Goal: Information Seeking & Learning: Find specific fact

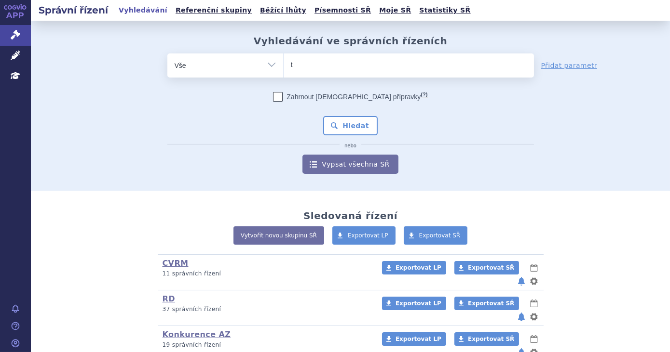
type input "tr"
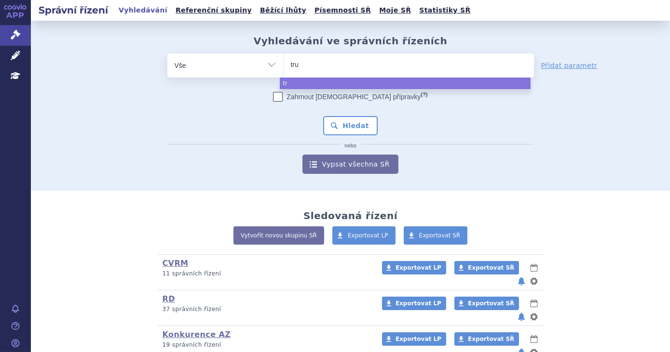
type input "truq"
type input "truqa"
type input "truqap"
select select "truqap"
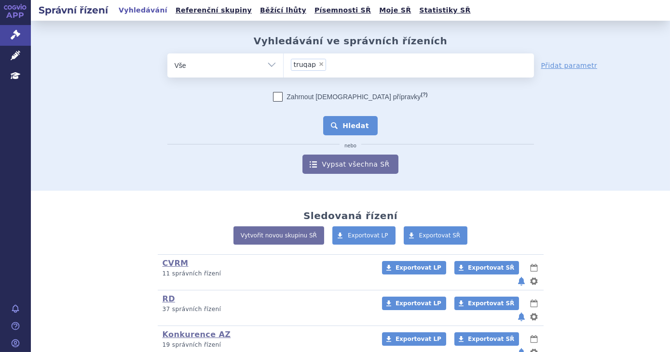
click at [350, 121] on button "Hledat" at bounding box center [350, 125] width 54 height 19
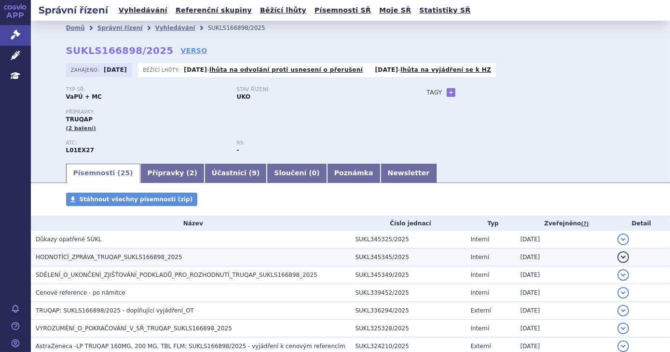
click at [304, 260] on h3 "HODNOTÍCÍ_ZPRÁVA_TRUQAP_SUKLS166898_2025" at bounding box center [193, 258] width 315 height 10
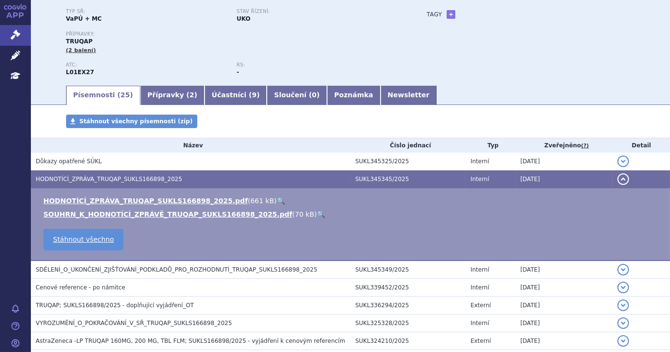
scroll to position [87, 0]
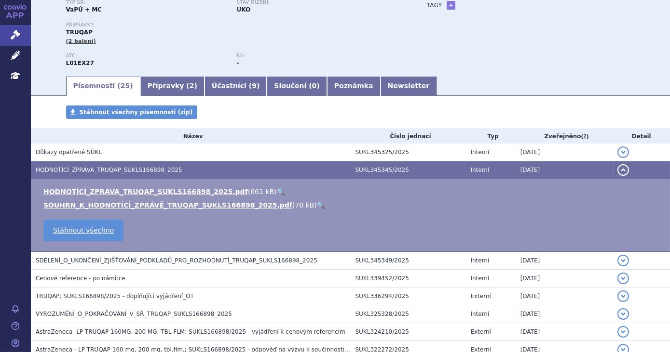
click at [277, 194] on link "🔍" at bounding box center [281, 192] width 8 height 8
click at [20, 35] on link "Správní řízení" at bounding box center [15, 35] width 31 height 20
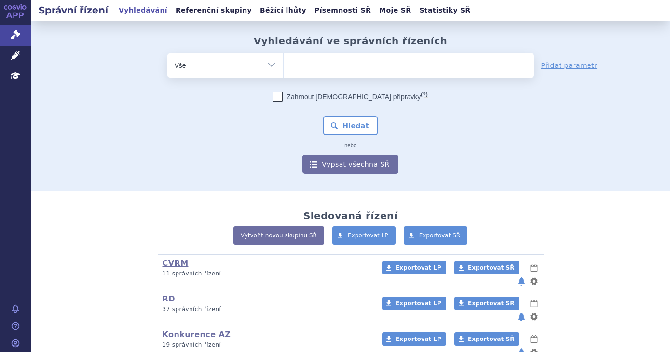
click at [303, 59] on ul at bounding box center [408, 64] width 250 height 20
click at [283, 59] on select at bounding box center [283, 65] width 0 height 24
click at [303, 59] on ul at bounding box center [408, 64] width 250 height 20
click at [283, 59] on select at bounding box center [283, 65] width 0 height 24
type input "pem"
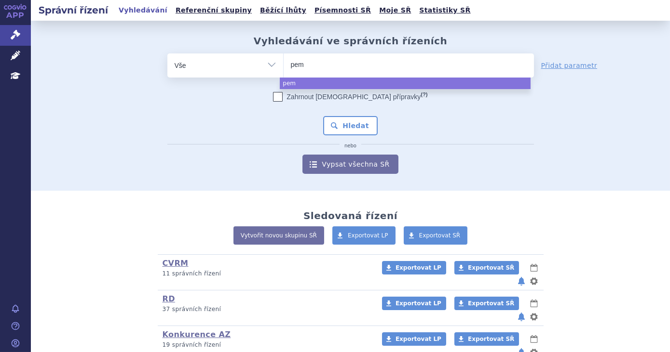
type input "pemb"
type input "pembro"
type input "pembroli"
type input "pembrolizu"
type input "pembrolizuma"
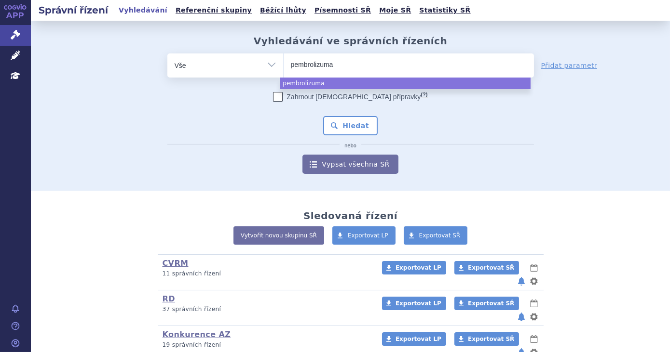
type input "pembrolizumab"
select select "pembrolizumab"
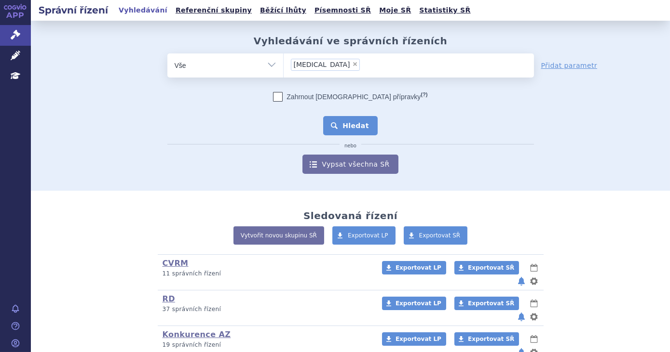
click at [360, 130] on button "Hledat" at bounding box center [350, 125] width 54 height 19
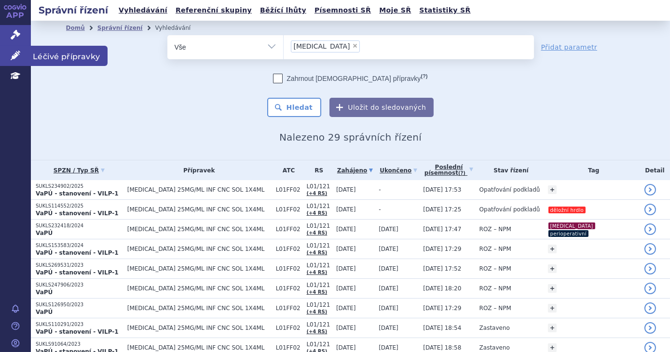
click at [14, 54] on icon at bounding box center [16, 56] width 10 height 10
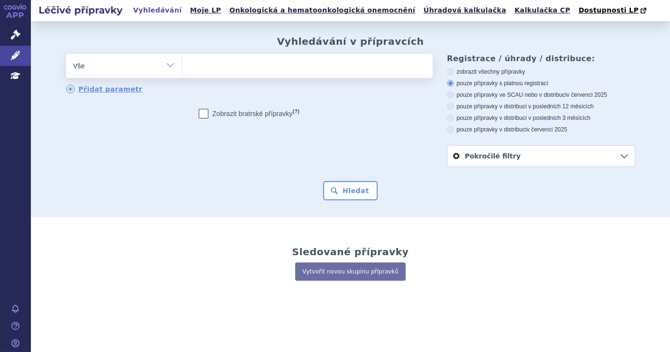
type input "a"
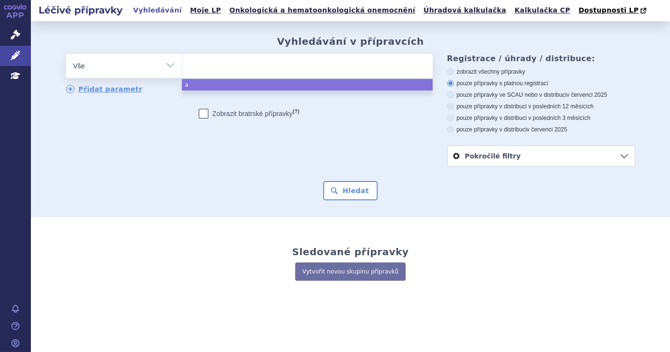
type input "c"
type input "cal"
type input "calqu"
type input "calque"
type input "calquence"
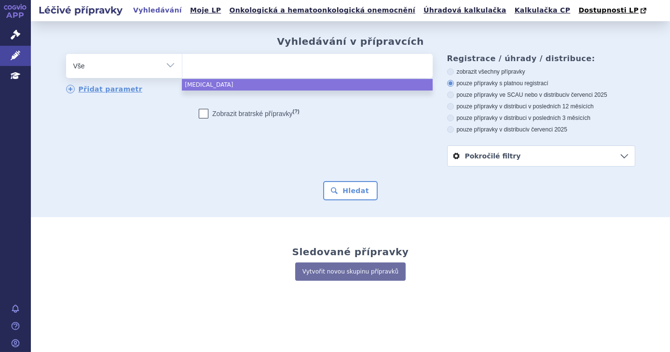
select select "calquence"
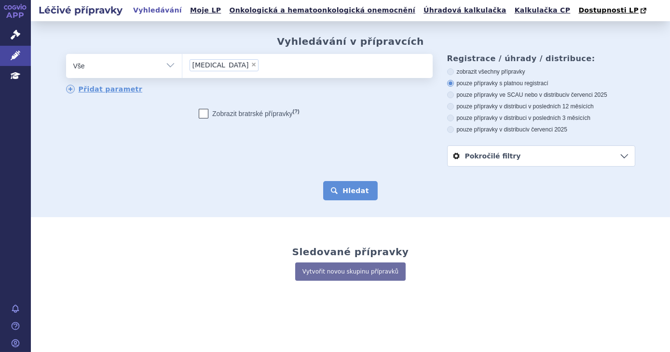
click at [348, 194] on button "Hledat" at bounding box center [350, 190] width 54 height 19
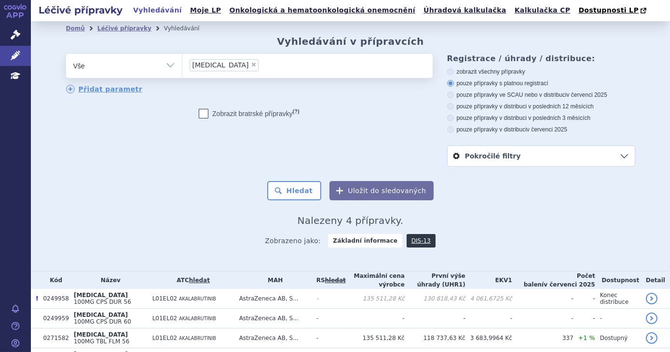
scroll to position [54, 0]
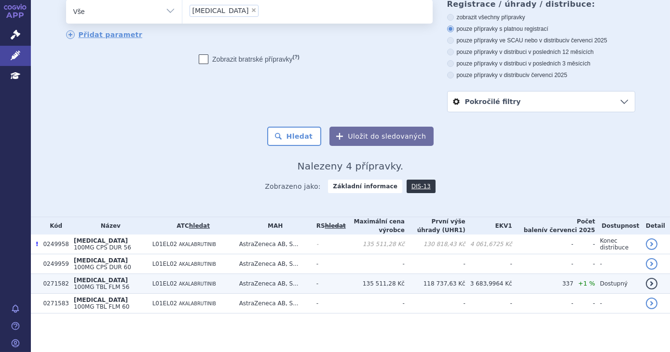
click at [337, 285] on td "-" at bounding box center [328, 284] width 34 height 20
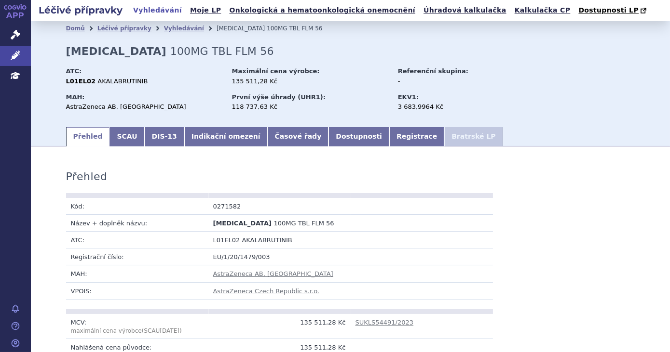
scroll to position [867, 0]
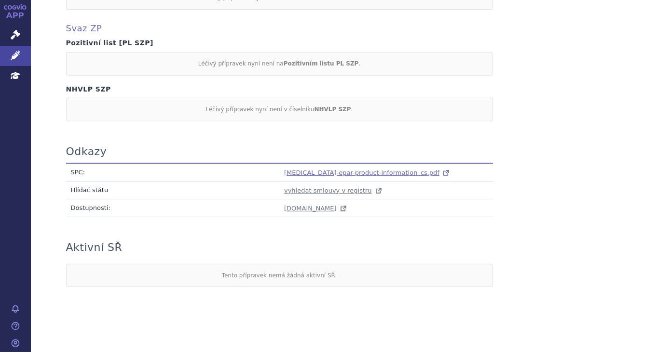
click at [335, 170] on span "[MEDICAL_DATA]-epar-product-information_cs.pdf" at bounding box center [361, 172] width 155 height 7
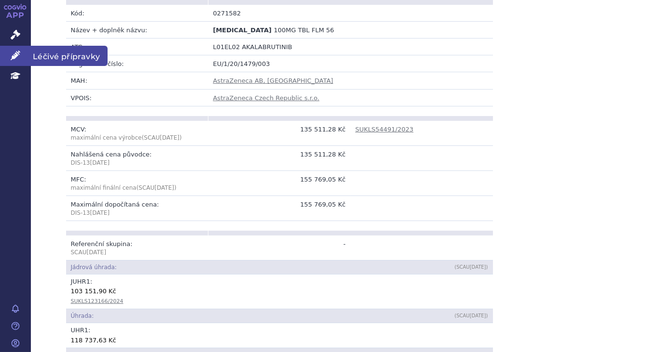
click at [22, 51] on link "Léčivé přípravky" at bounding box center [15, 56] width 31 height 20
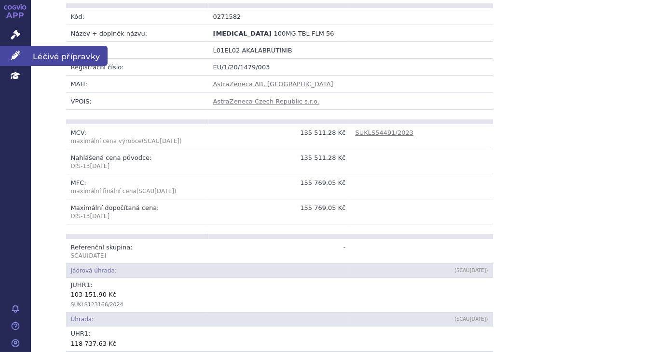
scroll to position [166, 0]
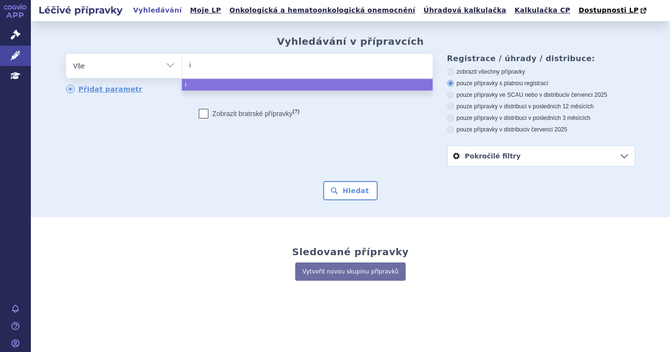
select select
type input "ib"
type input "ibrut"
type input "ibrutin"
type input "[MEDICAL_DATA]"
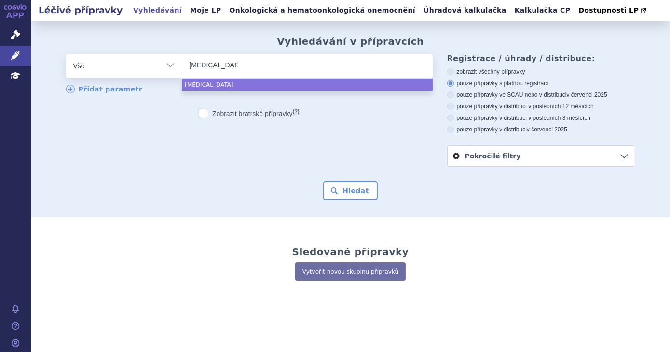
select select "[MEDICAL_DATA]"
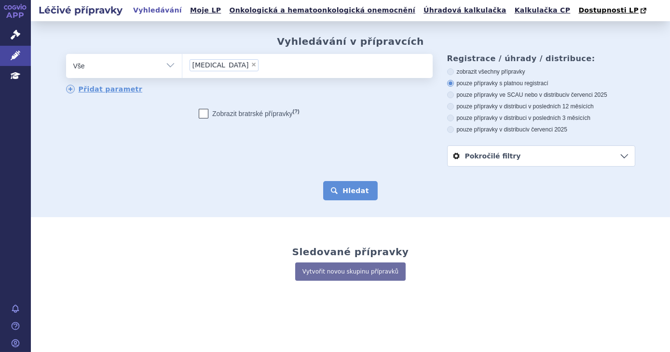
click at [366, 193] on button "Hledat" at bounding box center [350, 190] width 54 height 19
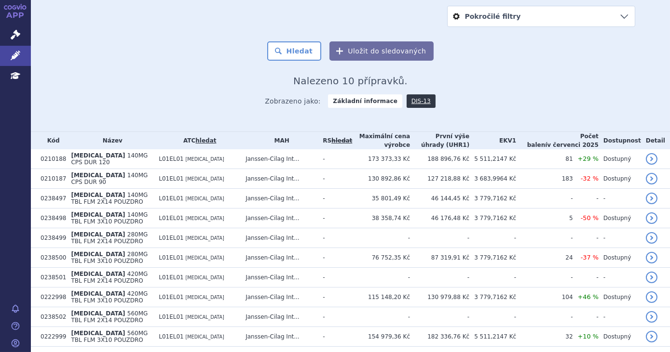
scroll to position [124, 0]
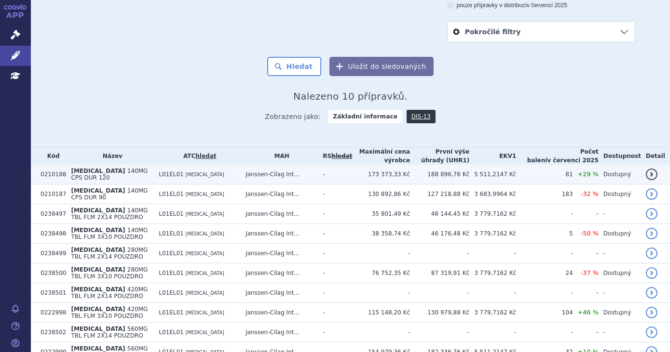
click at [348, 174] on td "-" at bounding box center [335, 175] width 34 height 20
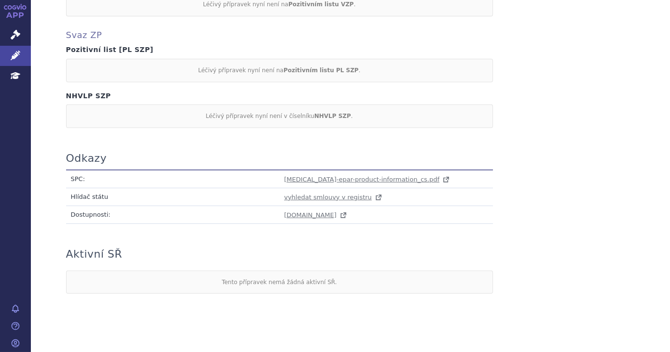
scroll to position [867, 0]
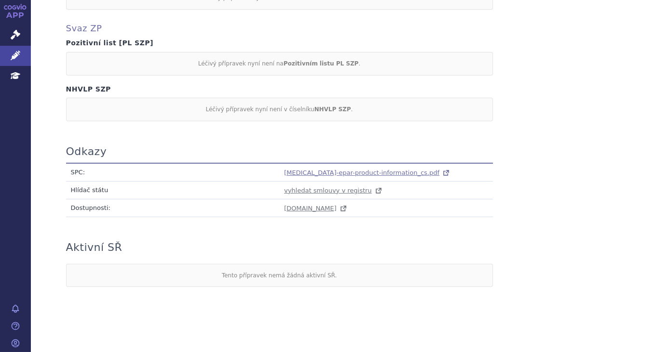
click at [307, 169] on span "imbruvica-epar-product-information_cs.pdf" at bounding box center [361, 172] width 155 height 7
click at [18, 53] on icon at bounding box center [16, 56] width 10 height 10
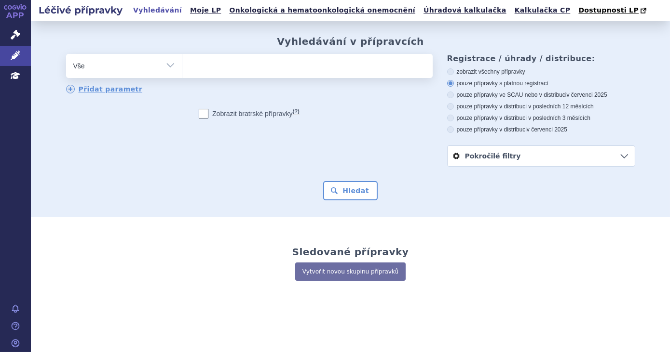
click at [252, 70] on ul at bounding box center [307, 64] width 250 height 20
click at [182, 70] on select at bounding box center [182, 66] width 0 height 24
type input "ob"
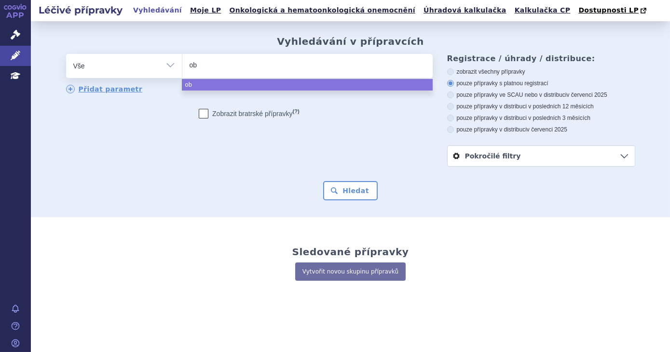
type input "obi"
type input "obinu"
type input "obinuz"
type input "obinu"
type input "obinutu"
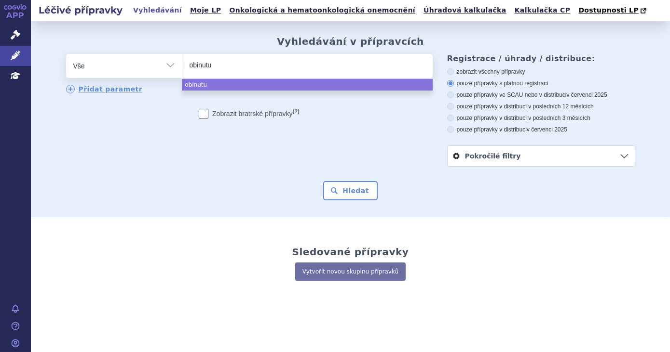
type input "obinutuz"
type input "obinutuzum"
type input "obinutuzumab"
select select "obinutuzumab"
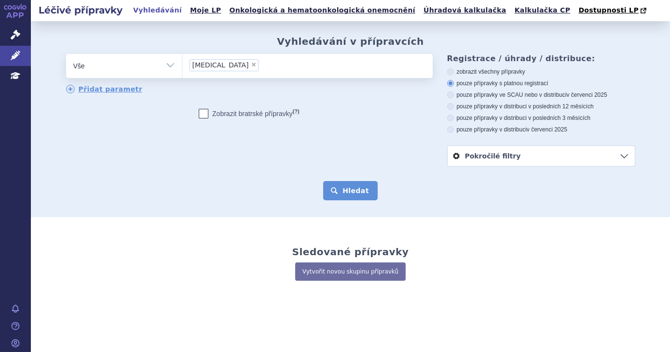
click at [348, 188] on button "Hledat" at bounding box center [350, 190] width 54 height 19
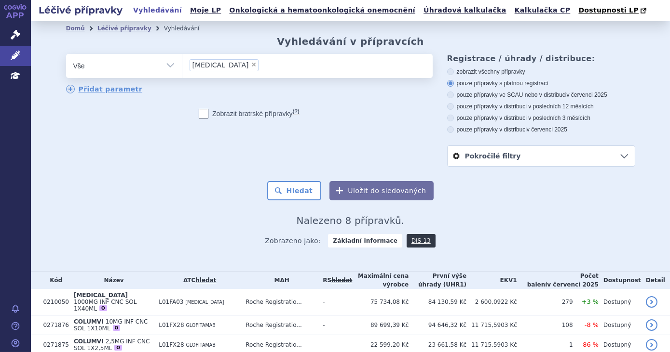
scroll to position [125, 0]
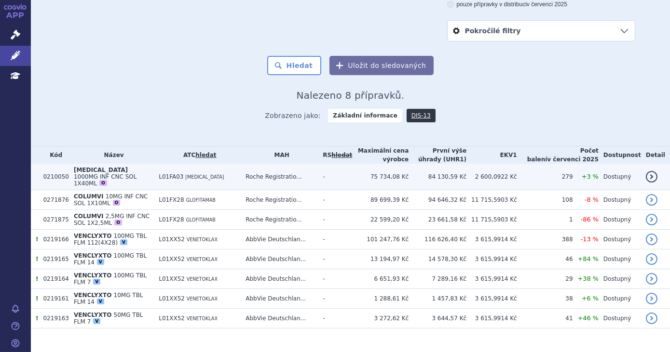
click at [348, 174] on td "-" at bounding box center [335, 177] width 34 height 27
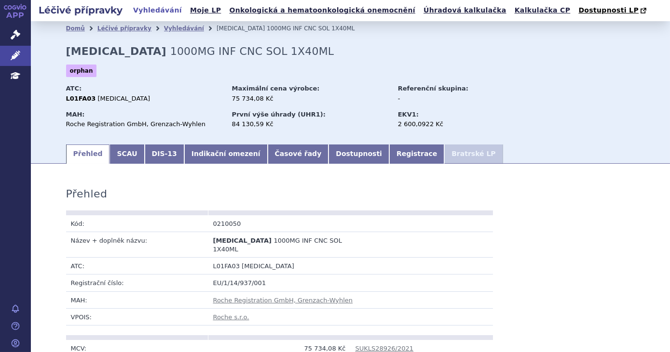
scroll to position [884, 0]
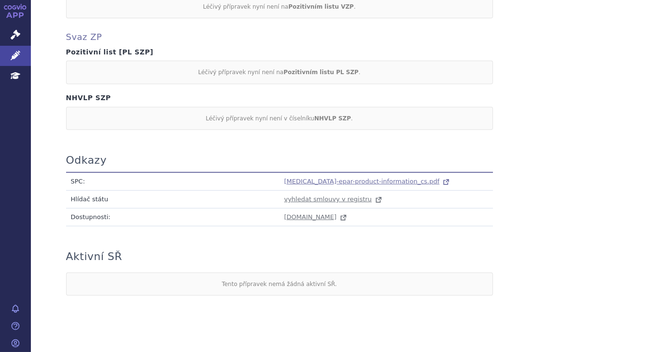
click at [343, 178] on span "[MEDICAL_DATA]-epar-product-information_cs.pdf" at bounding box center [361, 181] width 155 height 7
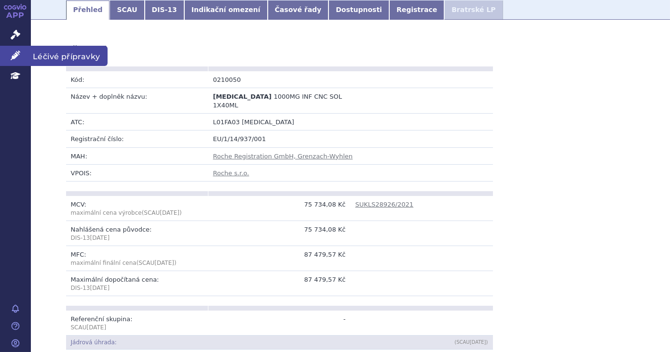
scroll to position [0, 0]
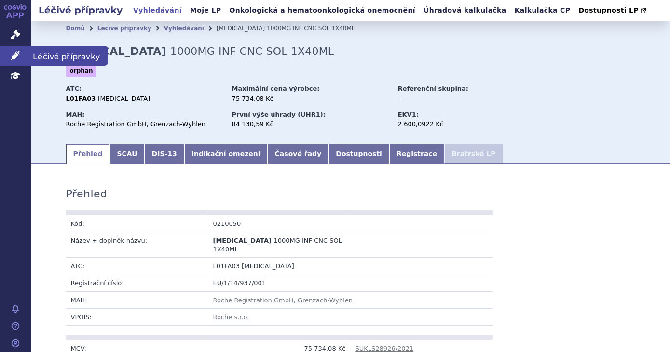
click at [15, 56] on icon at bounding box center [16, 56] width 10 height 10
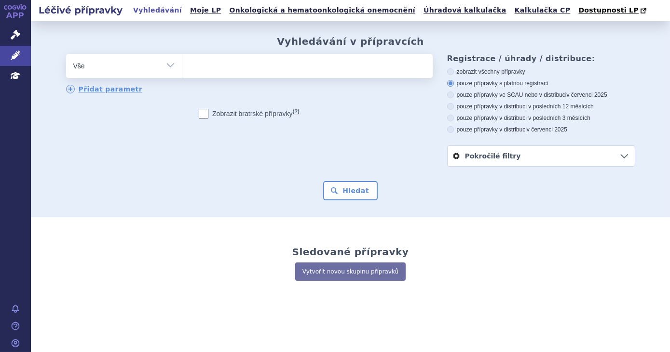
click at [238, 69] on ul at bounding box center [307, 64] width 250 height 20
click at [182, 69] on select at bounding box center [182, 66] width 0 height 24
type input "ve"
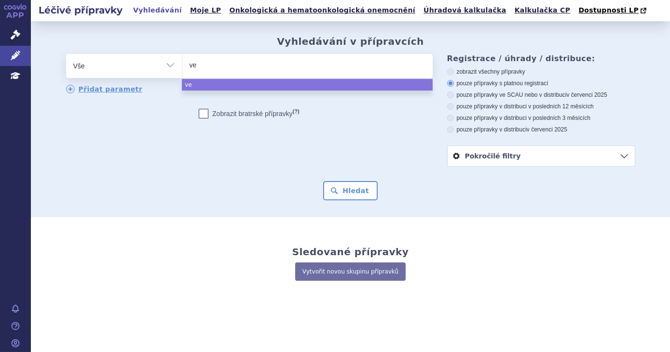
type input "ven"
type input "venkly"
type input "venklyx"
type input "venklyxto"
select select "venklyxto"
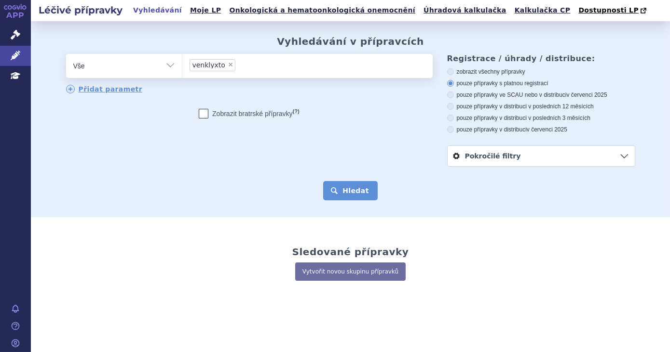
click at [349, 183] on button "Hledat" at bounding box center [350, 190] width 54 height 19
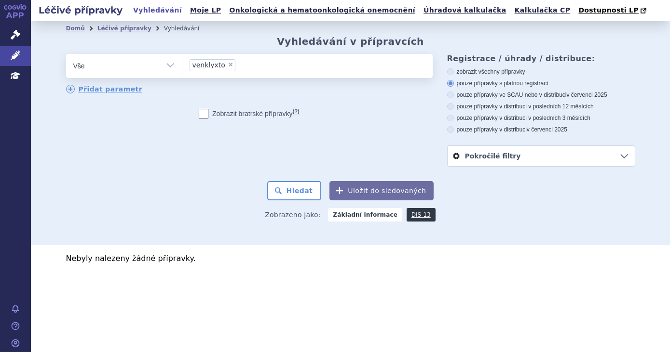
click at [228, 63] on span "×" at bounding box center [231, 65] width 6 height 6
click at [182, 63] on select "venklyxto" at bounding box center [182, 66] width 0 height 24
select select
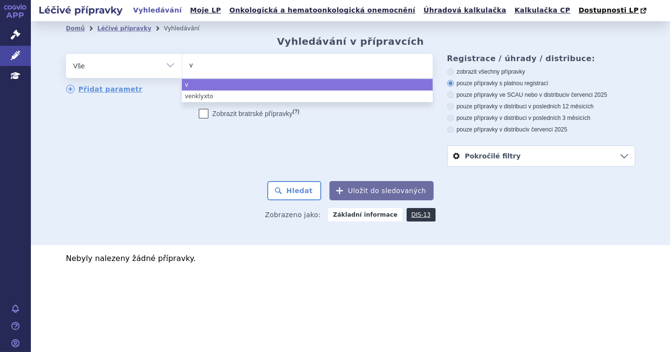
type input "ve"
type input "venet"
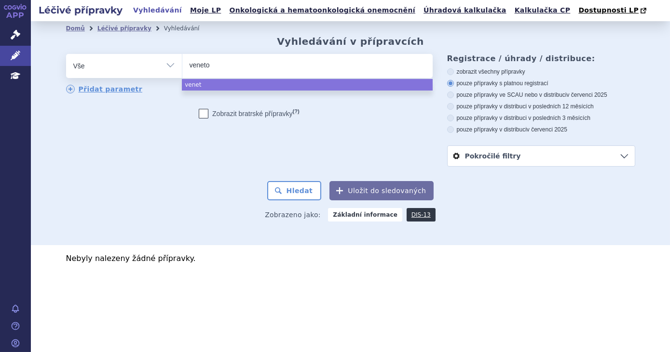
type input "venetok"
type input "venetokla"
type input "venetoklax"
select select "venetoklax"
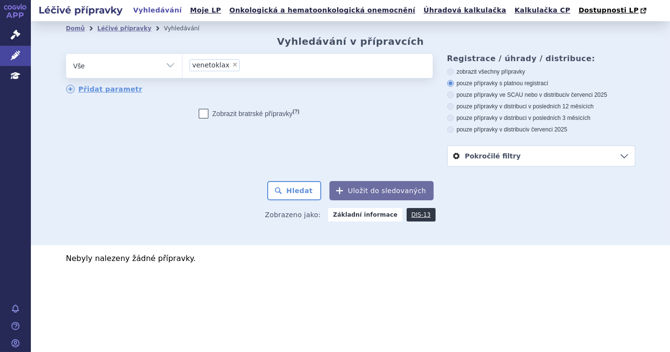
click at [232, 67] on span "×" at bounding box center [235, 65] width 6 height 6
click at [182, 67] on select "venklyxto venetoklax" at bounding box center [182, 66] width 0 height 24
select select
type input "ne"
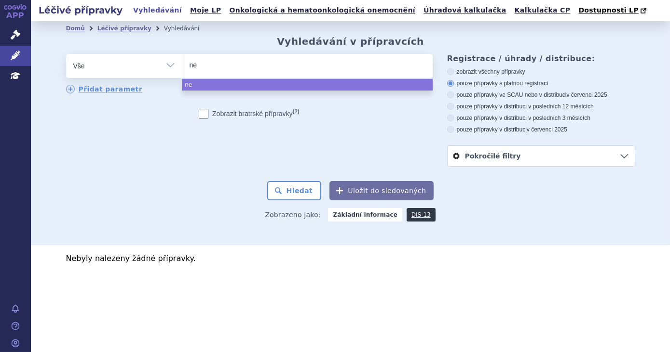
type input "nek"
type input "nekl"
type input "neklyx"
type input "neklyxt"
type input "neklyxto"
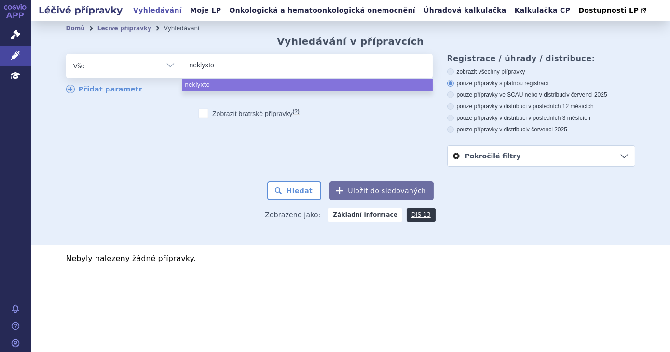
type input "neklyxt"
type input "n"
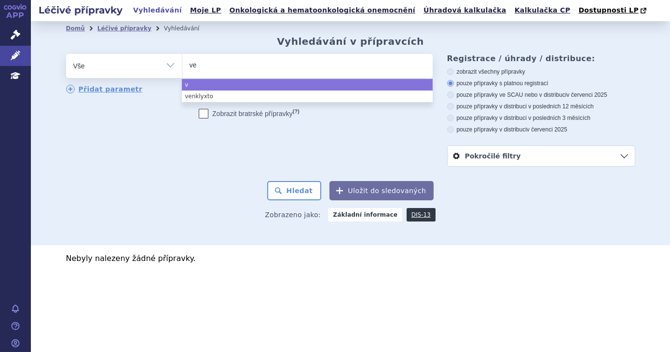
type input "ven"
type input "venkl"
type input "venkly"
type input "venklyx"
type input "venklyxto"
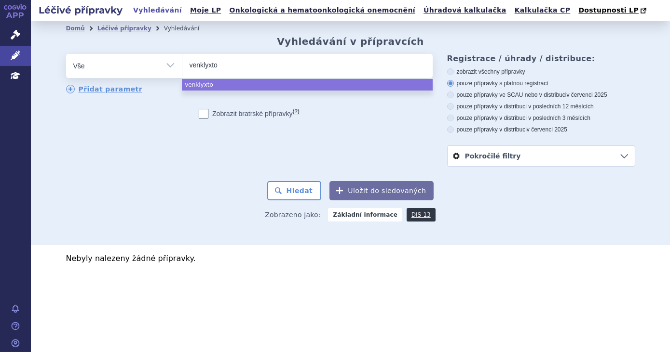
select select "venklyxto"
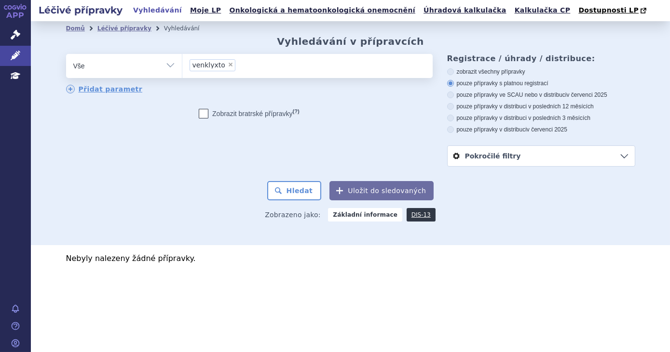
click at [295, 178] on form "odstranit Vše Přípravek/SUKL kód MAH VPOIS ATC/Aktivní látka × (?)" at bounding box center [350, 127] width 569 height 147
click at [297, 186] on button "Hledat" at bounding box center [294, 190] width 54 height 19
click at [228, 64] on span "×" at bounding box center [231, 65] width 6 height 6
click at [182, 64] on select "venklyxto" at bounding box center [182, 66] width 0 height 24
select select
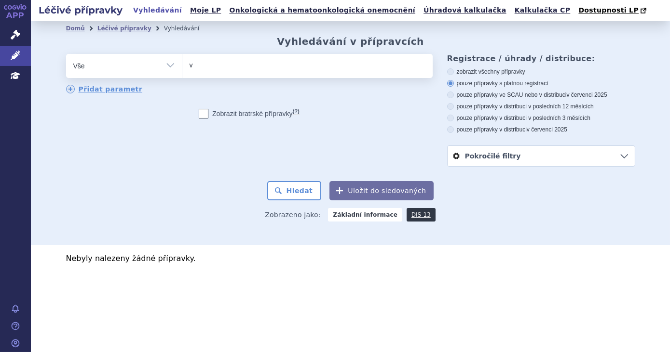
type input "ve"
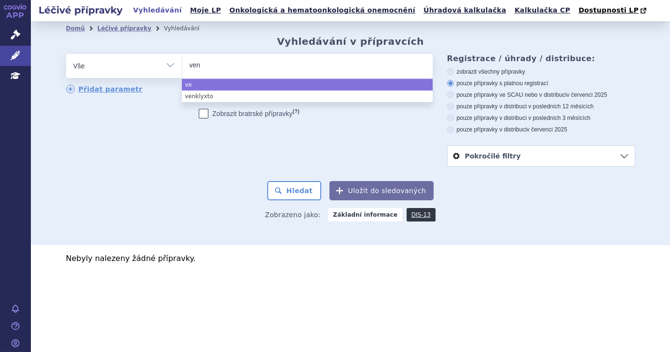
type input "vent"
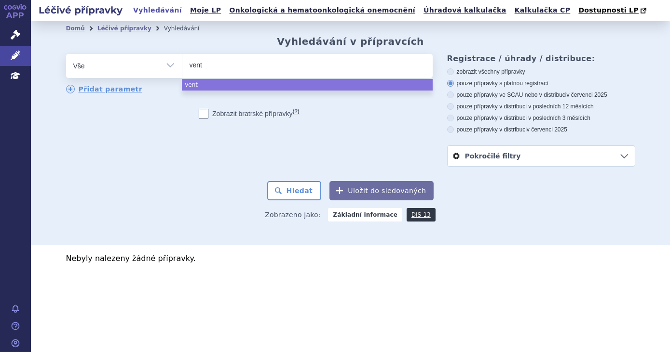
type input "vento"
type input "ventokla"
type input "ventokl"
type input "vento"
select select "vento"
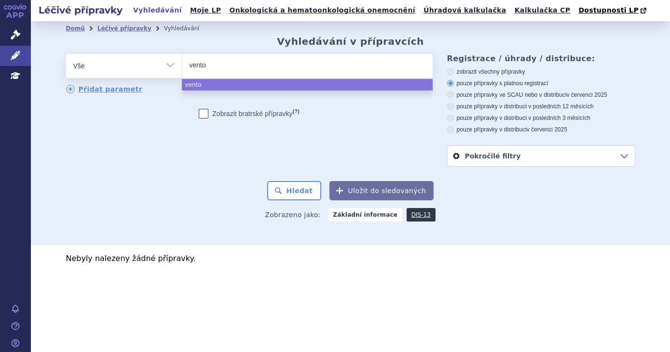
select select
type input "ven"
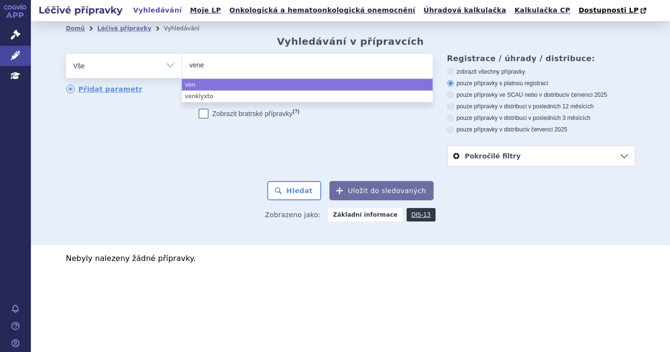
type input "venet"
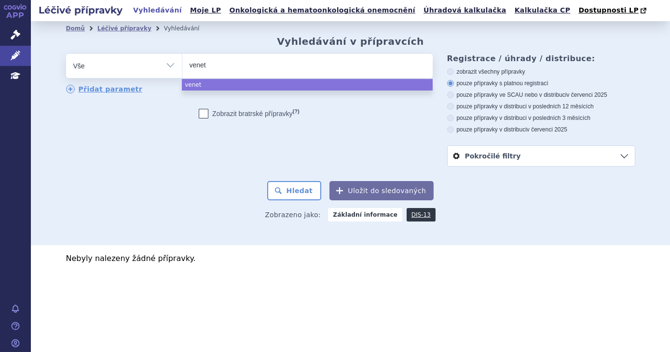
type input "veneto"
select select "veneto"
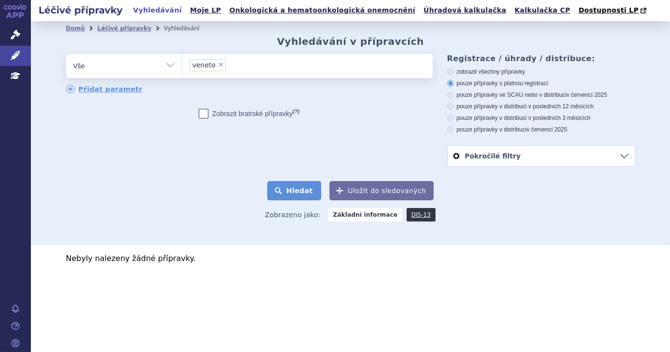
click at [293, 193] on button "Hledat" at bounding box center [294, 190] width 54 height 19
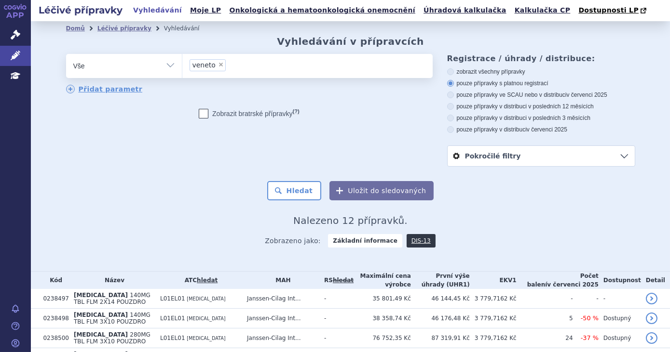
scroll to position [200, 0]
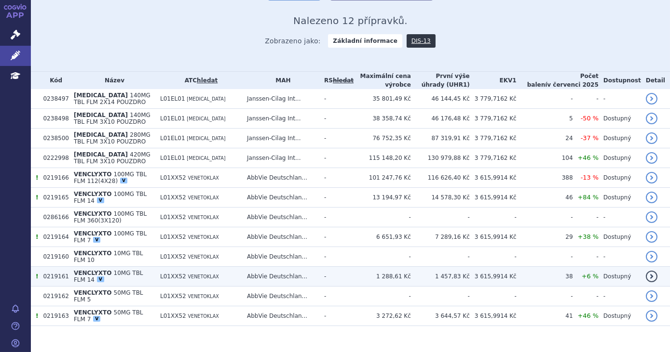
click at [235, 267] on td "L01XX52 VENETOKLAX" at bounding box center [198, 277] width 87 height 20
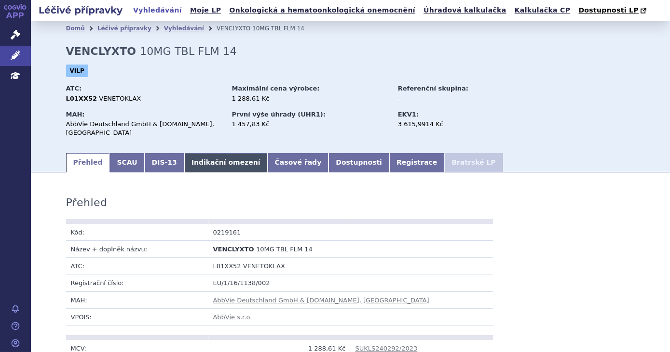
drag, startPoint x: 0, startPoint y: 0, endPoint x: 216, endPoint y: 161, distance: 269.1
click at [216, 161] on link "Indikační omezení" at bounding box center [225, 162] width 83 height 19
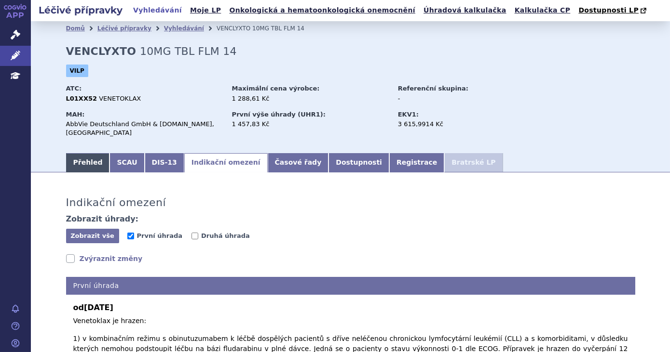
click at [83, 155] on link "Přehled" at bounding box center [88, 162] width 44 height 19
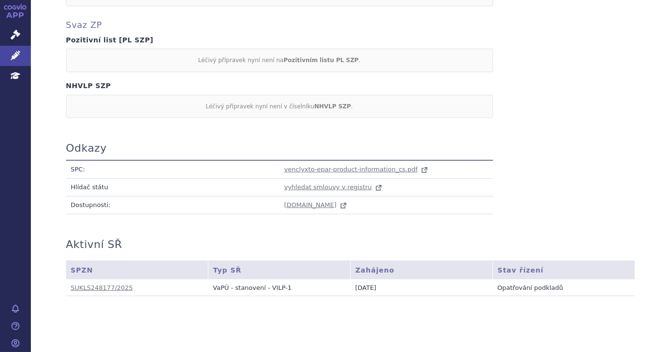
scroll to position [897, 0]
click at [399, 165] on link "venclyxto-epar-product-information_cs.pdf" at bounding box center [356, 168] width 145 height 7
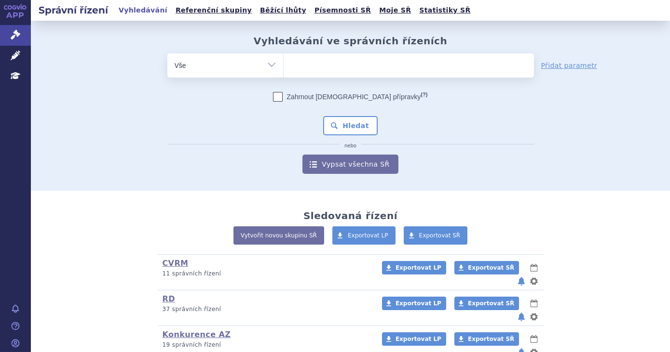
click at [305, 68] on ul at bounding box center [408, 64] width 250 height 20
click at [283, 68] on select at bounding box center [283, 65] width 0 height 24
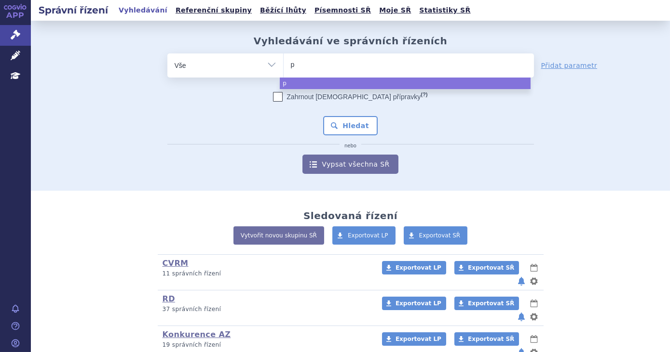
type input "pi"
type input "pir"
type input "pira"
type input "piray"
type input "pira"
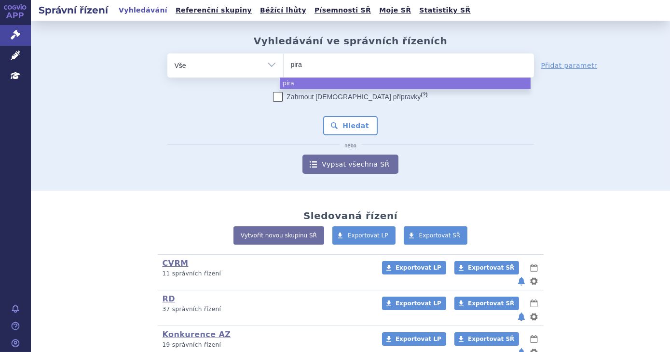
type input "pir"
type input "piq"
type input "piqra"
type input "piqray"
select select "piqray"
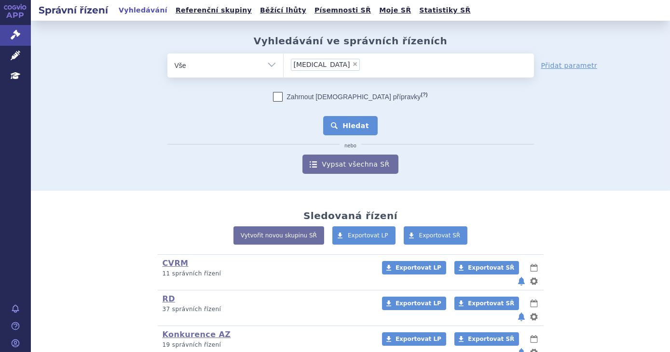
click at [344, 126] on button "Hledat" at bounding box center [350, 125] width 54 height 19
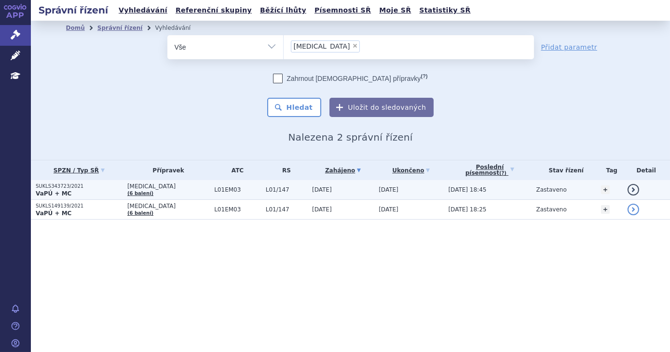
click at [515, 190] on td "[DATE] 18:45" at bounding box center [487, 190] width 88 height 20
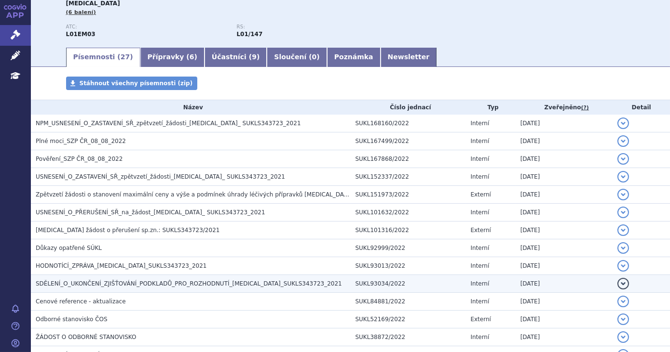
scroll to position [131, 0]
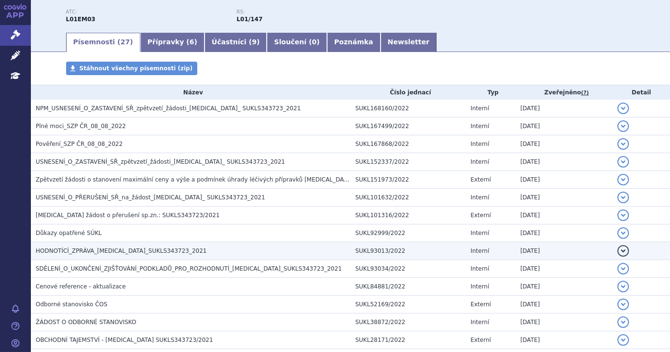
click at [174, 245] on td "HODNOTÍCÍ_ZPRÁVA_[MEDICAL_DATA]_SUKLS343723_2021" at bounding box center [191, 251] width 320 height 18
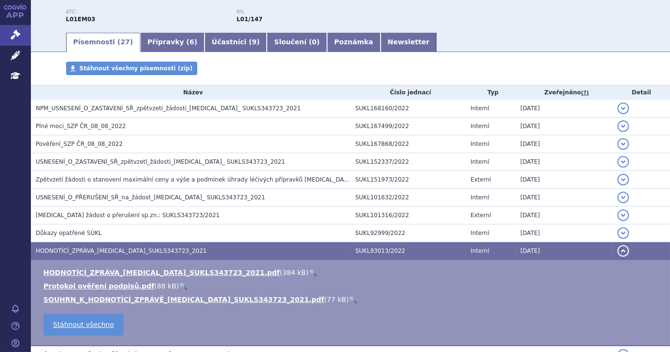
click at [308, 271] on link "🔍" at bounding box center [312, 273] width 8 height 8
